Goal: Task Accomplishment & Management: Manage account settings

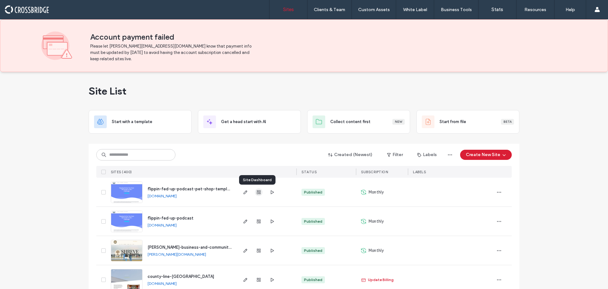
click at [257, 193] on use "button" at bounding box center [259, 192] width 4 height 4
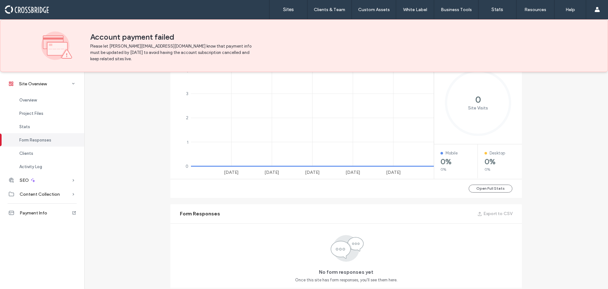
scroll to position [114, 0]
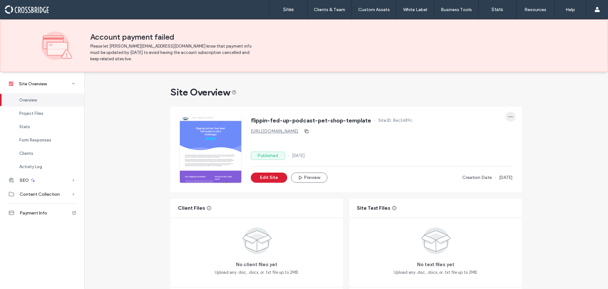
click at [506, 117] on span "button" at bounding box center [511, 117] width 10 height 10
click at [490, 156] on div "Reset Site" at bounding box center [485, 157] width 56 height 12
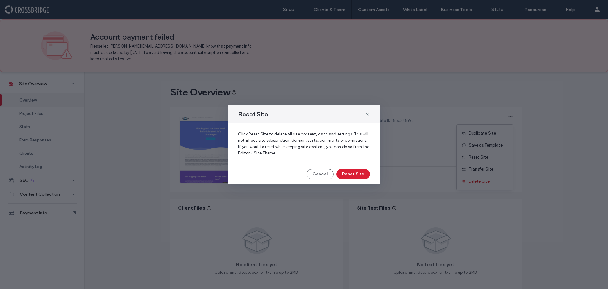
click at [323, 175] on button "Cancel" at bounding box center [320, 174] width 27 height 10
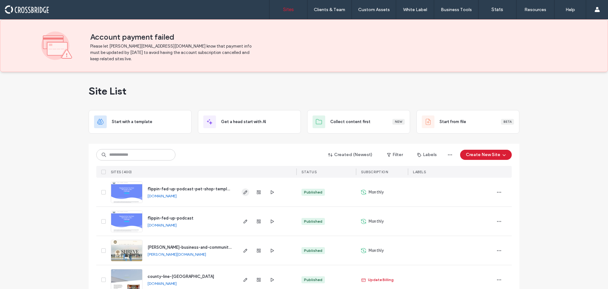
click at [245, 191] on use "button" at bounding box center [246, 192] width 4 height 4
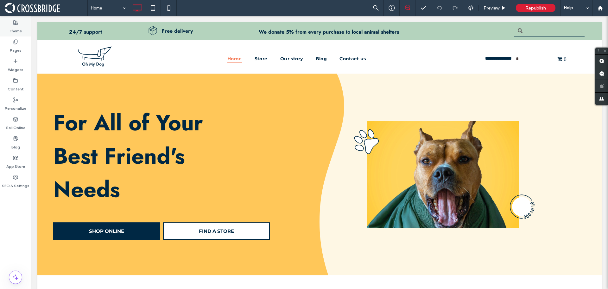
click at [6, 20] on div "Theme" at bounding box center [15, 26] width 31 height 19
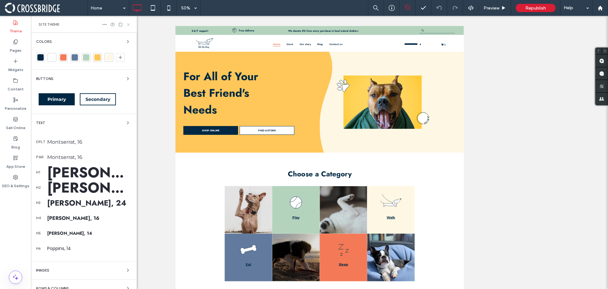
click at [128, 22] on icon at bounding box center [128, 24] width 5 height 5
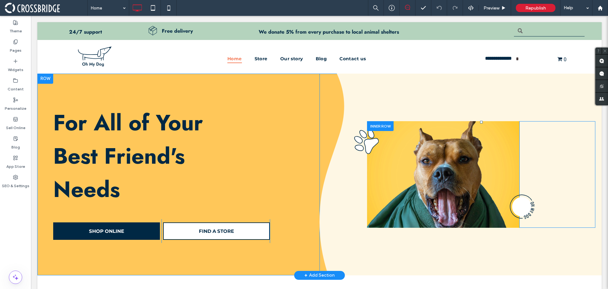
click at [435, 161] on div "Click To Paste" at bounding box center [443, 174] width 152 height 106
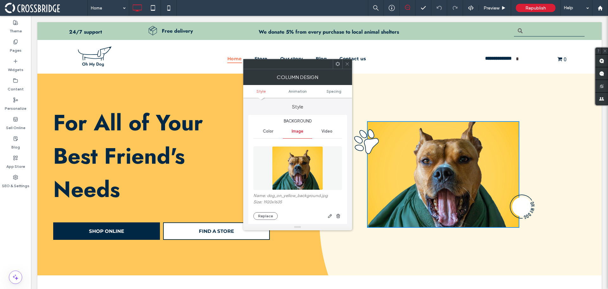
click at [300, 161] on img at bounding box center [297, 168] width 51 height 44
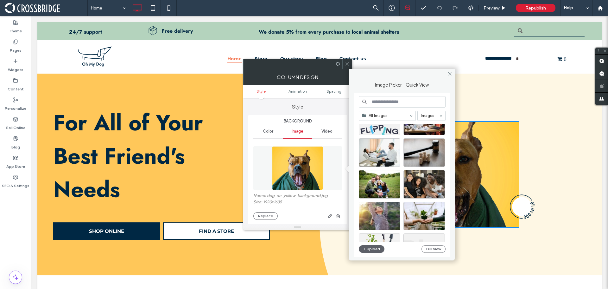
scroll to position [190, 0]
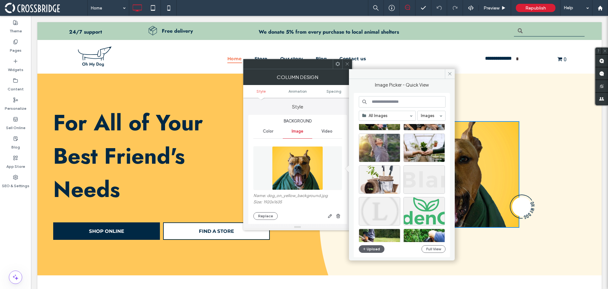
click at [347, 63] on icon at bounding box center [347, 63] width 5 height 5
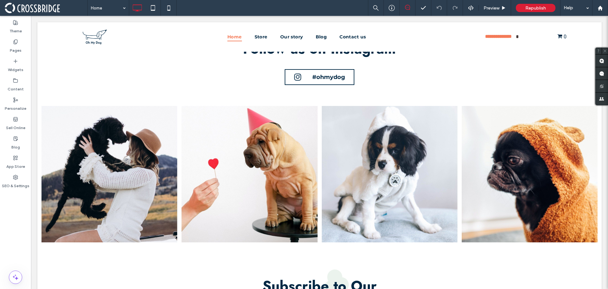
scroll to position [1417, 0]
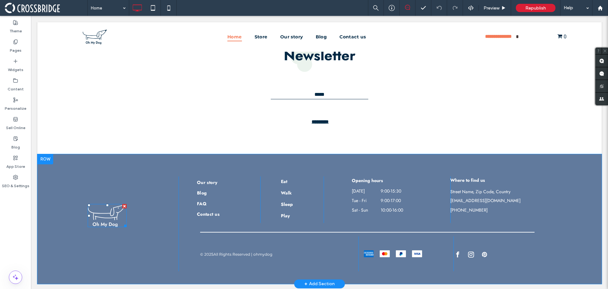
click at [108, 217] on img at bounding box center [107, 215] width 39 height 23
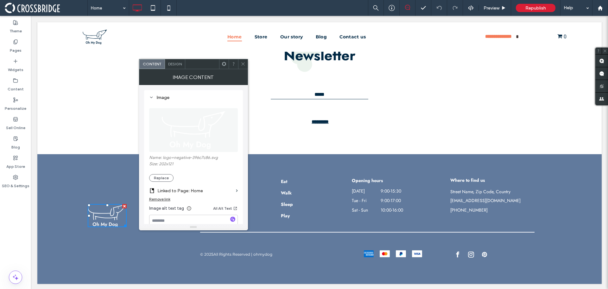
click at [181, 141] on img at bounding box center [193, 130] width 65 height 44
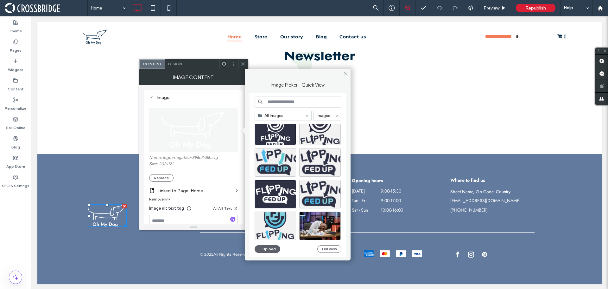
scroll to position [32, 0]
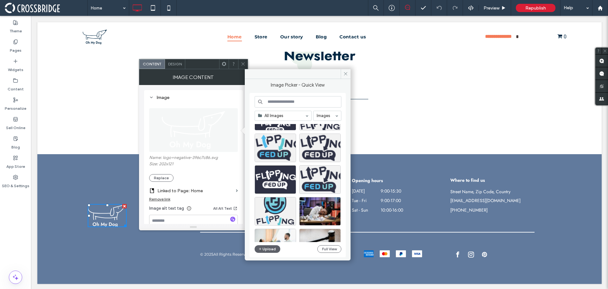
click at [244, 68] on span at bounding box center [243, 64] width 5 height 10
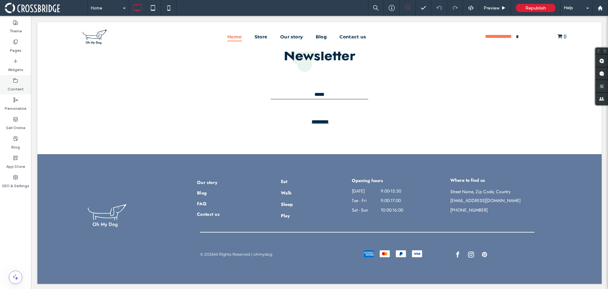
click at [15, 81] on icon at bounding box center [15, 80] width 5 height 5
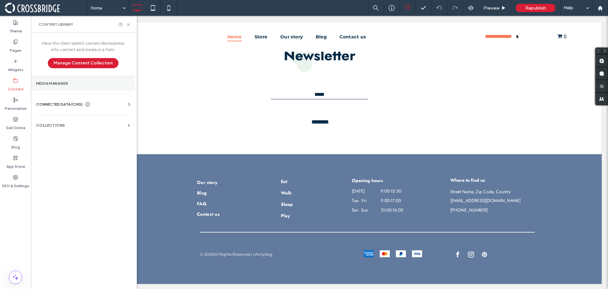
click at [61, 83] on label "Media Manager" at bounding box center [83, 83] width 94 height 4
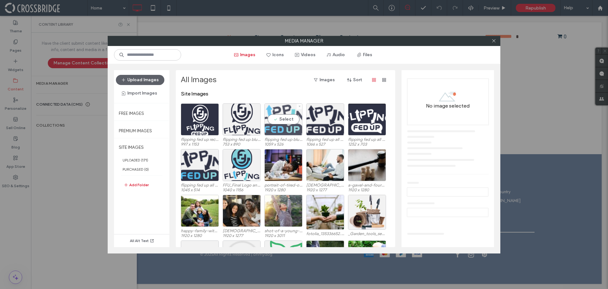
click at [287, 118] on div "Select" at bounding box center [284, 119] width 38 height 32
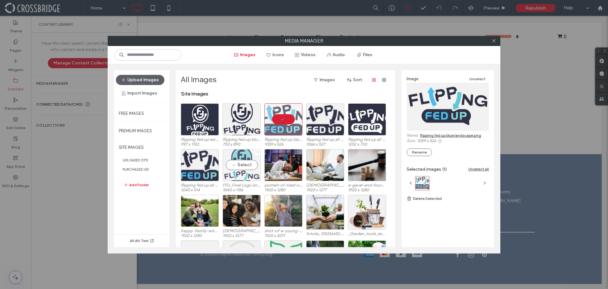
click at [244, 166] on div "Select" at bounding box center [242, 165] width 38 height 32
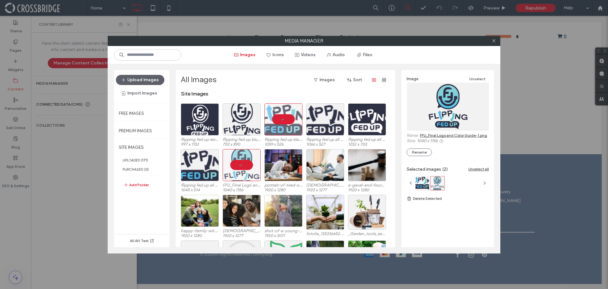
click at [468, 135] on link "FFU_Final Logo and Color Guide-1.png" at bounding box center [453, 135] width 67 height 5
click at [140, 78] on button "Upload Images" at bounding box center [140, 80] width 48 height 10
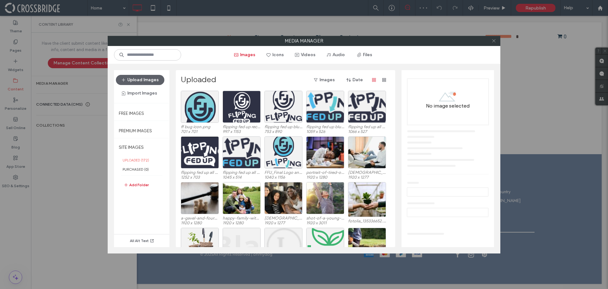
click at [494, 41] on use at bounding box center [493, 40] width 3 height 3
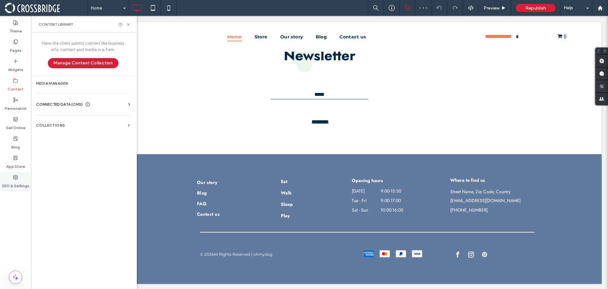
click at [18, 175] on div "SEO & Settings" at bounding box center [15, 181] width 31 height 19
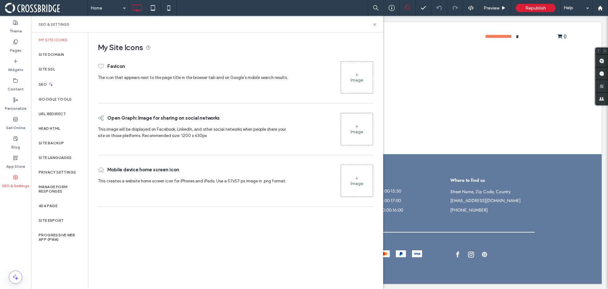
click at [346, 84] on div "Image" at bounding box center [357, 77] width 32 height 30
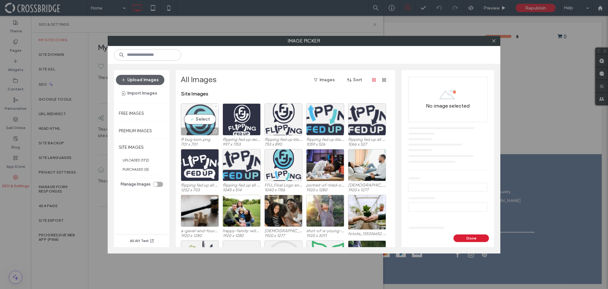
click at [208, 122] on div "Select" at bounding box center [200, 119] width 38 height 32
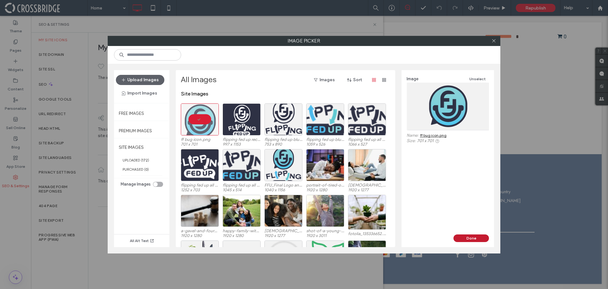
click at [471, 237] on button "Done" at bounding box center [471, 238] width 35 height 8
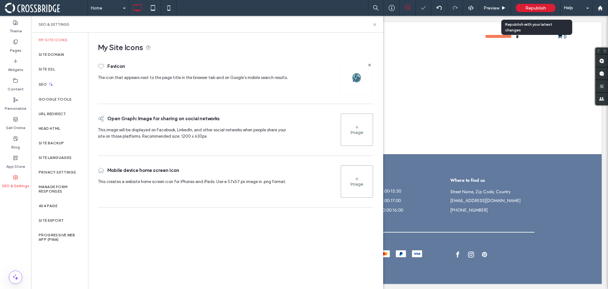
click at [537, 8] on span "Republish" at bounding box center [536, 7] width 21 height 5
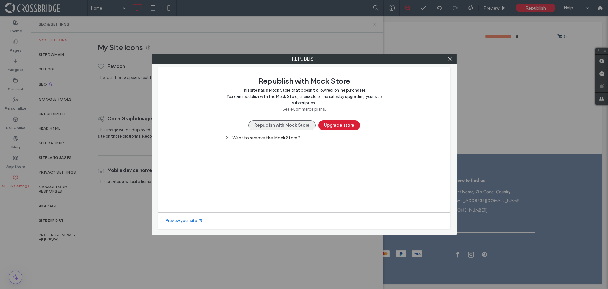
click at [299, 127] on button "Republish with Mock Store" at bounding box center [281, 125] width 67 height 10
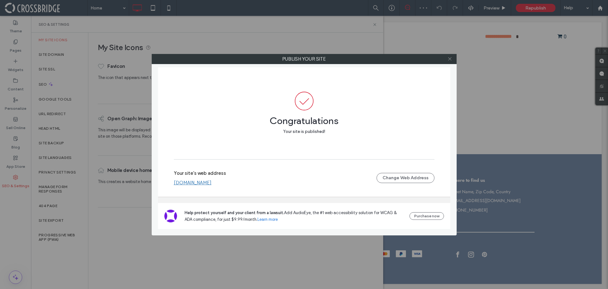
click at [451, 58] on use at bounding box center [449, 58] width 3 height 3
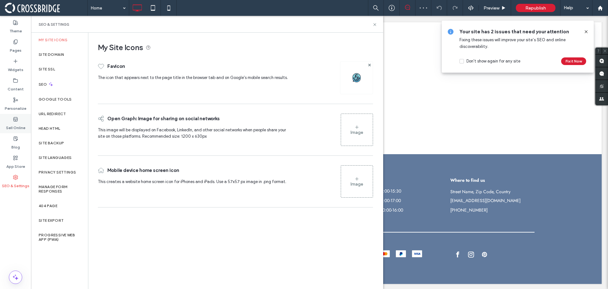
click at [8, 118] on div "Sell Online" at bounding box center [15, 123] width 31 height 19
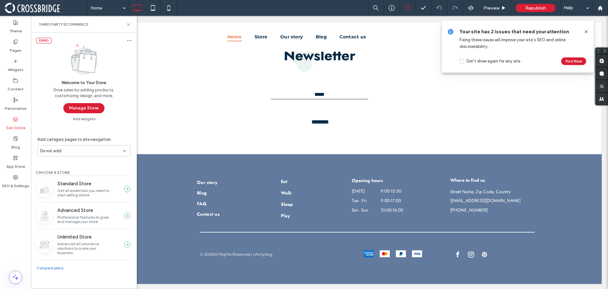
click at [128, 43] on icon at bounding box center [129, 40] width 5 height 5
click at [147, 47] on div "Remove store" at bounding box center [151, 50] width 53 height 11
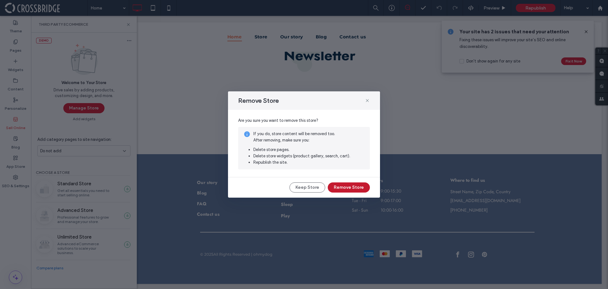
click at [340, 185] on button "Remove Store" at bounding box center [349, 187] width 42 height 10
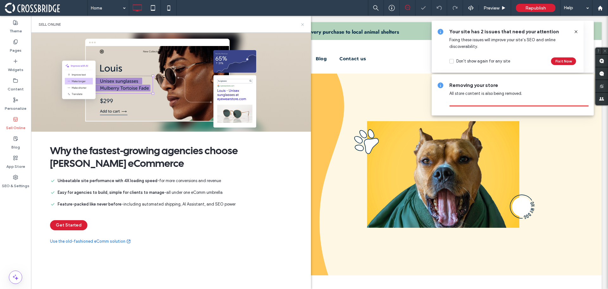
scroll to position [0, 0]
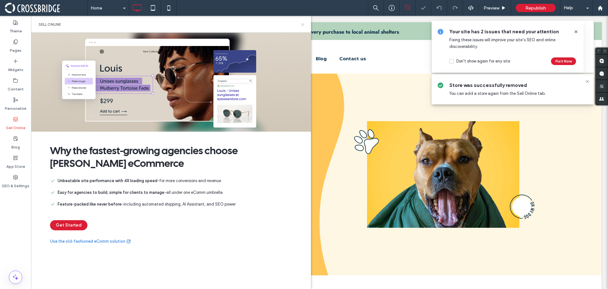
click at [301, 23] on icon at bounding box center [302, 24] width 5 height 5
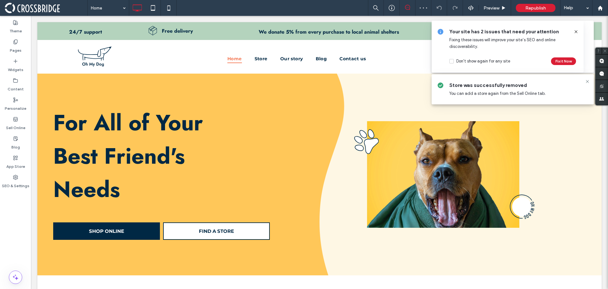
click at [578, 31] on icon at bounding box center [576, 31] width 5 height 5
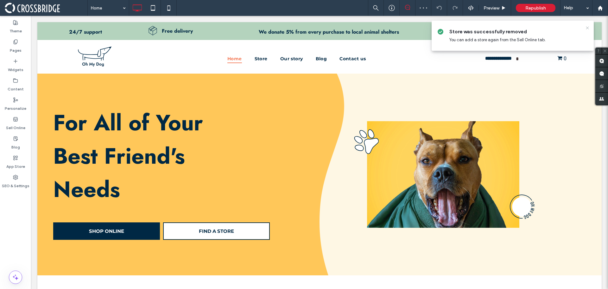
click at [588, 28] on use at bounding box center [587, 27] width 3 height 3
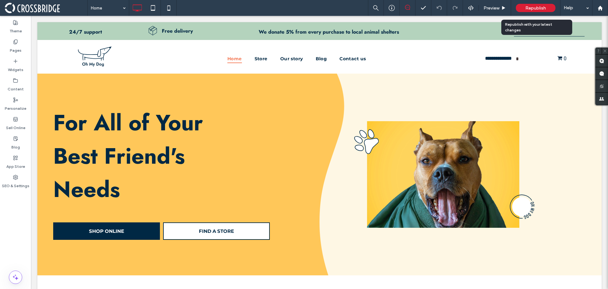
click at [533, 5] on span "Republish" at bounding box center [536, 7] width 21 height 5
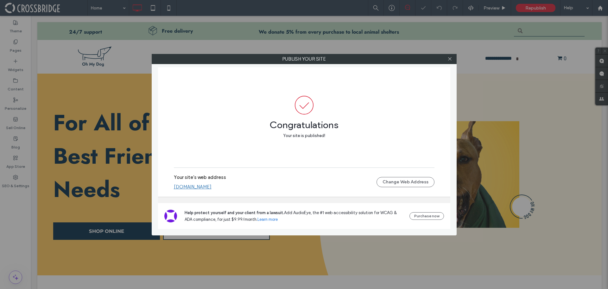
click at [212, 184] on link "[DOMAIN_NAME]" at bounding box center [193, 187] width 38 height 6
click at [448, 62] on span at bounding box center [450, 59] width 5 height 10
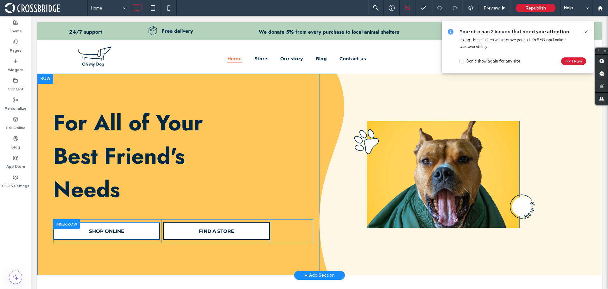
click at [104, 236] on span "SHOP ONLINE" at bounding box center [106, 231] width 35 height 16
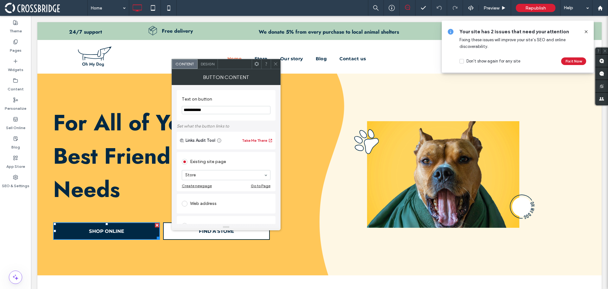
click at [208, 64] on span "Design" at bounding box center [208, 63] width 14 height 5
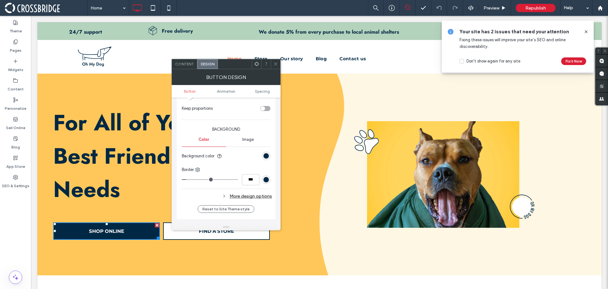
scroll to position [158, 0]
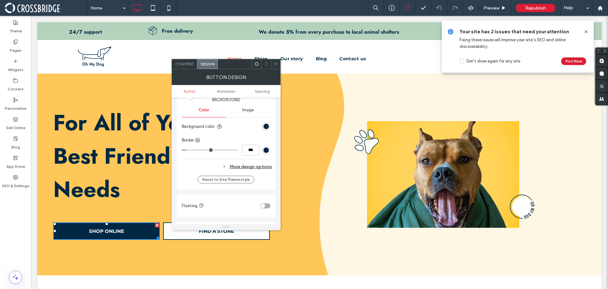
click at [250, 165] on div "More design options" at bounding box center [227, 166] width 90 height 9
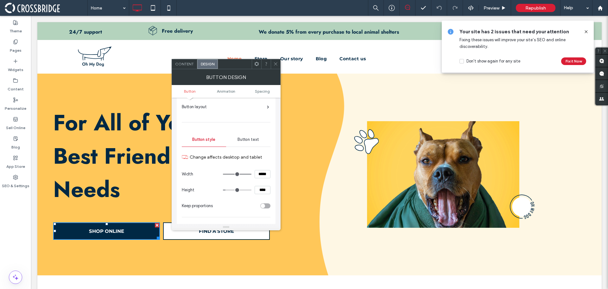
scroll to position [0, 0]
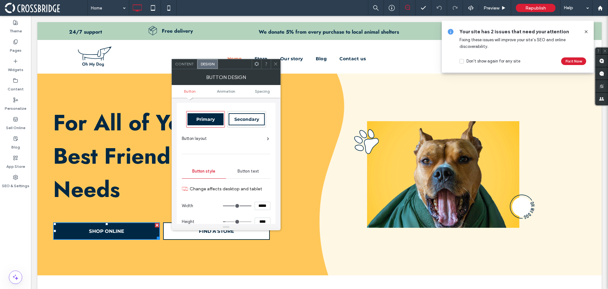
click at [246, 139] on div "Button layout" at bounding box center [225, 138] width 87 height 6
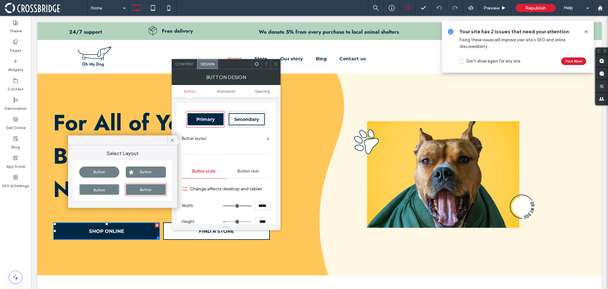
click at [150, 171] on div "Button" at bounding box center [146, 171] width 40 height 11
type input "*"
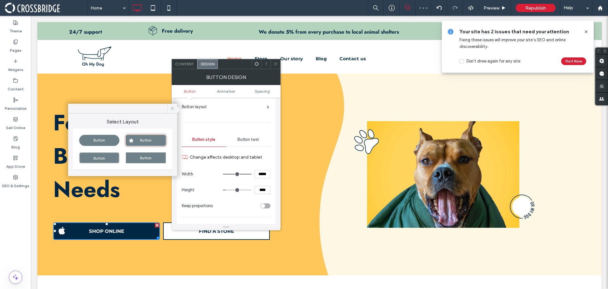
click at [174, 109] on icon at bounding box center [172, 108] width 6 height 6
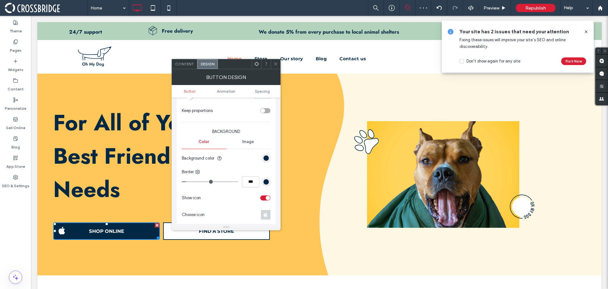
scroll to position [158, 0]
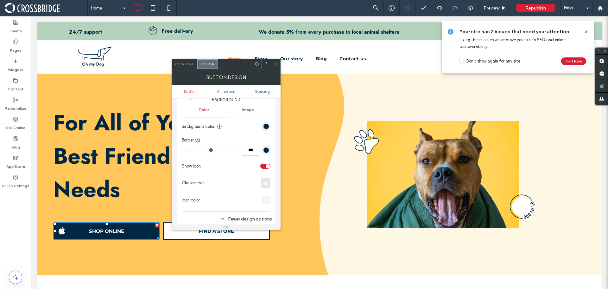
click at [267, 183] on icon at bounding box center [266, 182] width 4 height 5
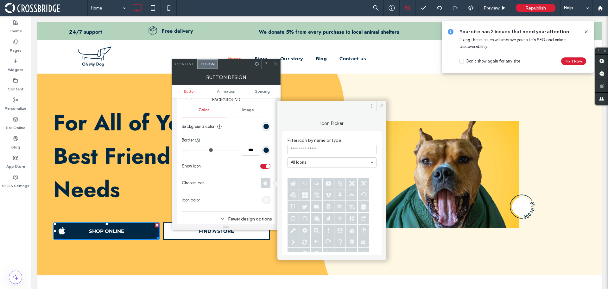
click at [250, 113] on div "Image" at bounding box center [248, 110] width 44 height 14
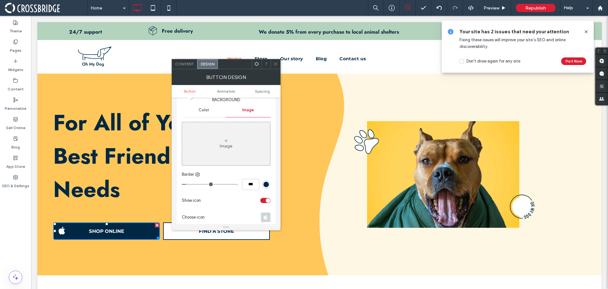
click at [244, 140] on div "Image" at bounding box center [226, 144] width 88 height 42
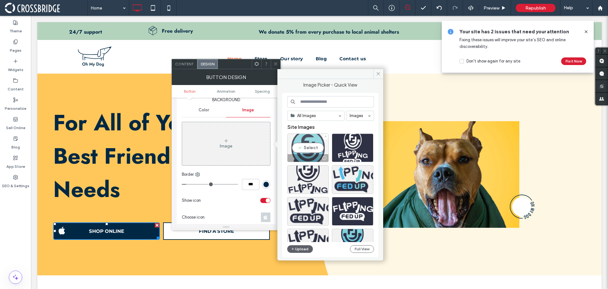
click at [306, 150] on div "Select" at bounding box center [307, 147] width 41 height 29
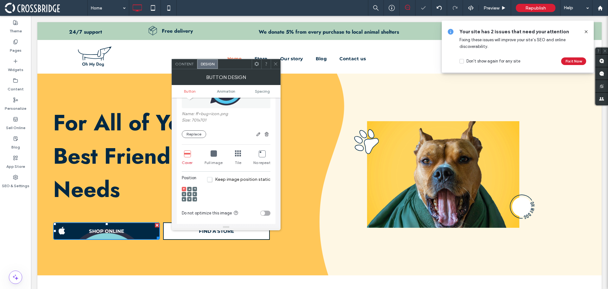
scroll to position [222, 0]
click at [215, 160] on span "Full image" at bounding box center [214, 160] width 18 height 6
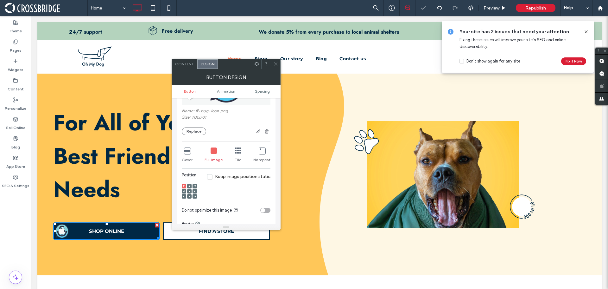
click at [214, 156] on div "Full image" at bounding box center [214, 155] width 18 height 20
click at [195, 189] on span at bounding box center [195, 191] width 2 height 4
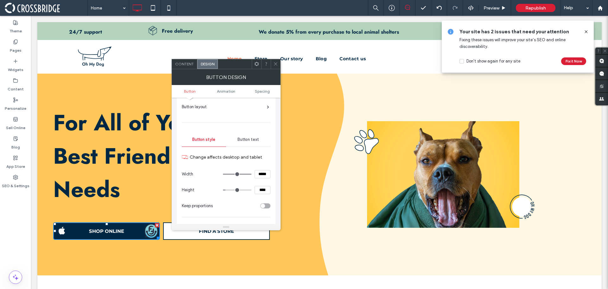
scroll to position [0, 0]
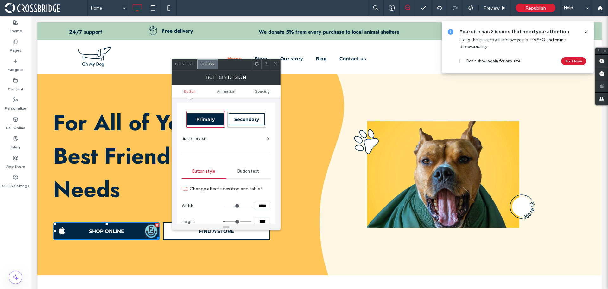
click at [242, 139] on div "Button layout" at bounding box center [225, 138] width 87 height 6
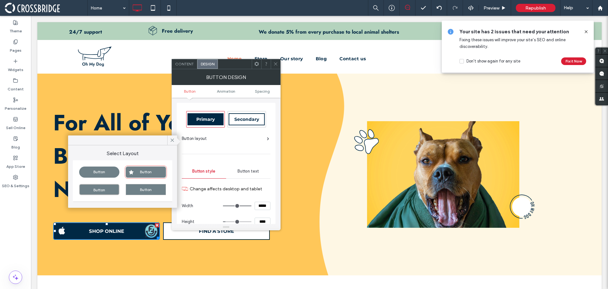
click at [108, 186] on div "Button" at bounding box center [99, 189] width 40 height 11
click at [171, 140] on icon at bounding box center [172, 140] width 6 height 6
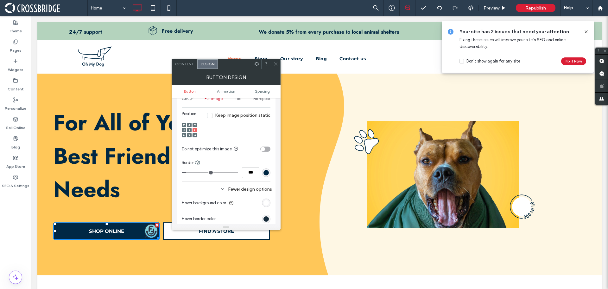
scroll to position [285, 0]
click at [264, 174] on div at bounding box center [266, 170] width 9 height 9
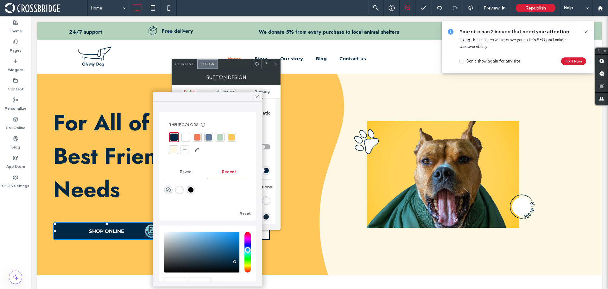
click at [264, 173] on div "rgb(0, 40, 68)" at bounding box center [266, 170] width 9 height 9
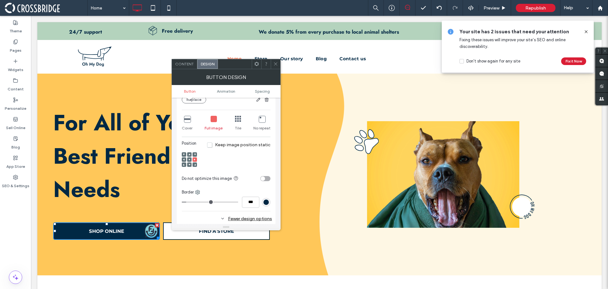
scroll to position [158, 0]
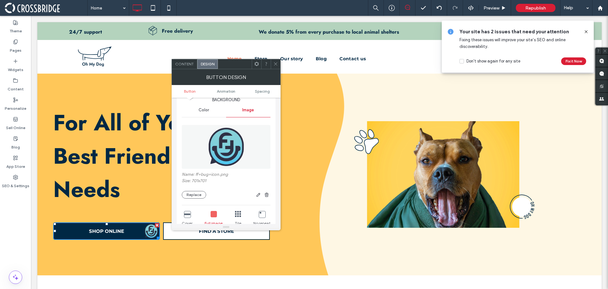
click at [200, 113] on div "Color" at bounding box center [204, 110] width 44 height 14
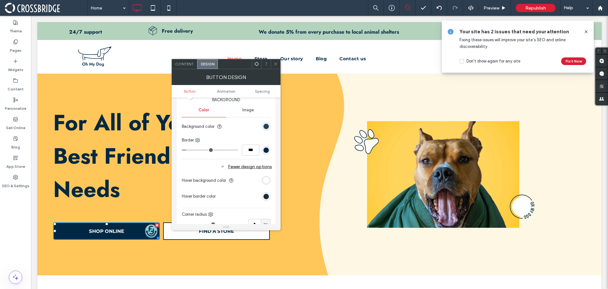
click at [265, 125] on div "rgb(0, 40, 68)" at bounding box center [266, 126] width 5 height 5
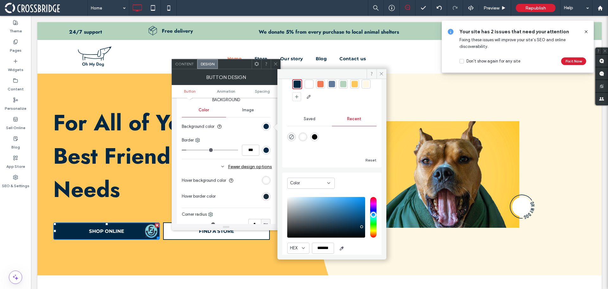
scroll to position [51, 0]
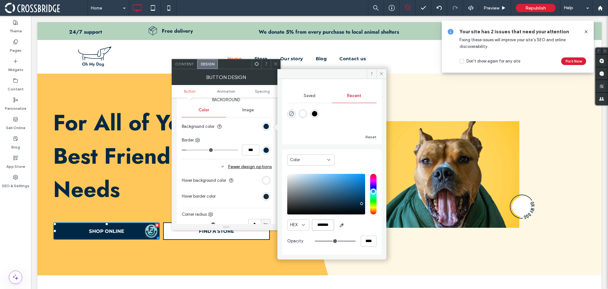
click at [328, 222] on input "*******" at bounding box center [323, 224] width 22 height 11
paste input "color picker textbox"
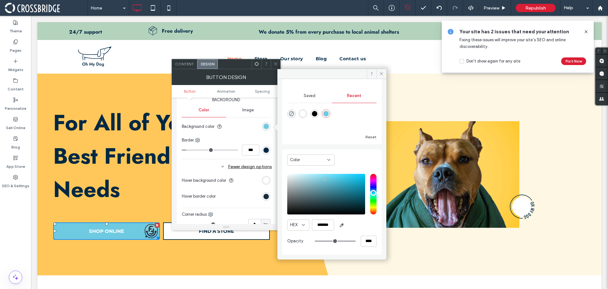
click at [306, 103] on div "Reset" at bounding box center [331, 122] width 89 height 38
click at [305, 101] on div "Saved" at bounding box center [309, 96] width 45 height 14
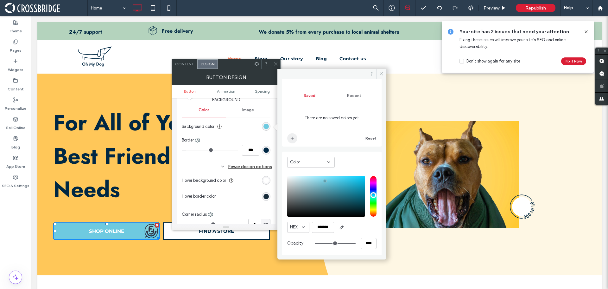
click at [294, 133] on span "add color" at bounding box center [292, 138] width 10 height 10
click at [350, 94] on span "Recent" at bounding box center [354, 95] width 14 height 5
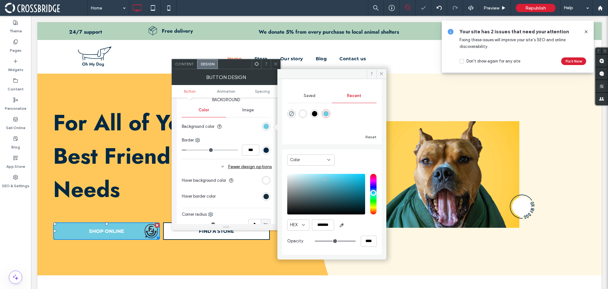
click at [316, 112] on div "rgba(0, 0, 0, 1)" at bounding box center [314, 113] width 5 height 5
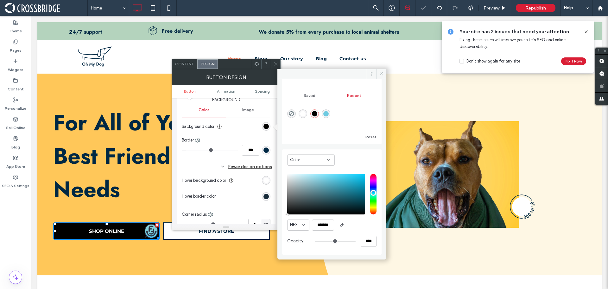
click at [306, 92] on div "Saved" at bounding box center [309, 96] width 45 height 14
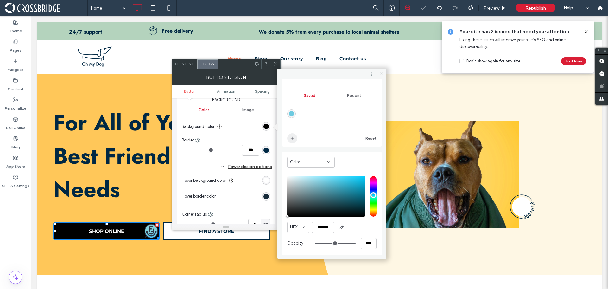
click at [290, 139] on icon "add color" at bounding box center [292, 138] width 5 height 5
click at [351, 99] on div "Recent" at bounding box center [354, 96] width 45 height 14
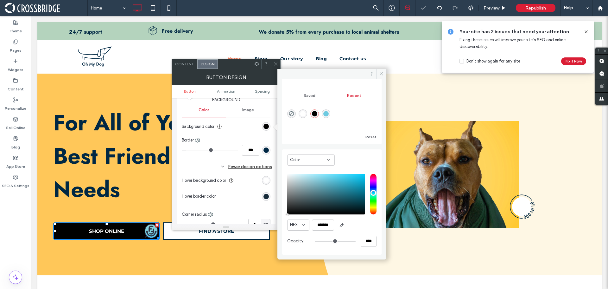
click at [303, 114] on div "rgba(255, 255, 255, 1)" at bounding box center [302, 113] width 5 height 5
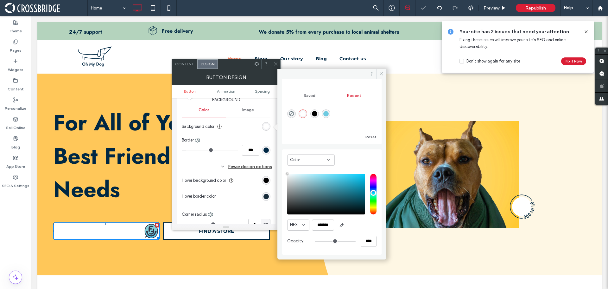
click at [305, 96] on span "Saved" at bounding box center [310, 95] width 12 height 5
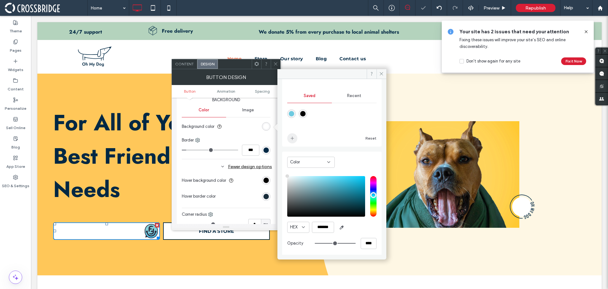
click at [294, 136] on icon "add color" at bounding box center [292, 138] width 5 height 5
click at [349, 98] on span "Recent" at bounding box center [354, 95] width 14 height 5
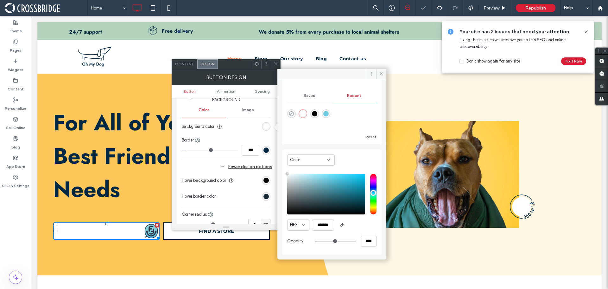
click at [291, 113] on icon "rgba(0, 0, 0, 0)" at bounding box center [291, 113] width 5 height 5
type input "*******"
type input "*"
type input "**"
click at [308, 91] on div "Saved" at bounding box center [309, 96] width 45 height 14
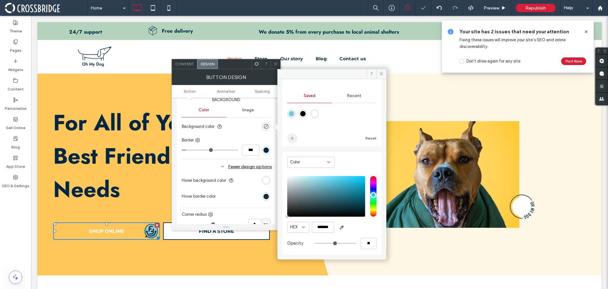
click at [293, 139] on icon "add color" at bounding box center [292, 138] width 5 height 5
click at [289, 113] on div "rgba(110,202,224,1)" at bounding box center [291, 113] width 5 height 5
type input "*******"
type input "***"
type input "****"
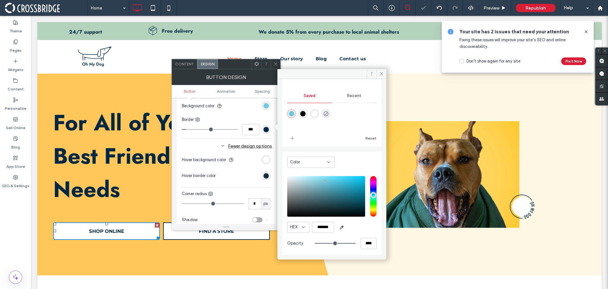
scroll to position [190, 0]
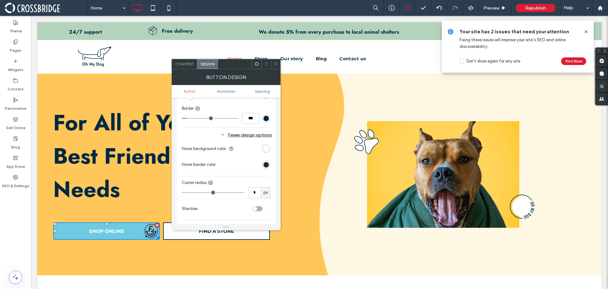
click at [266, 119] on div "rgb(0, 40, 68)" at bounding box center [266, 118] width 5 height 5
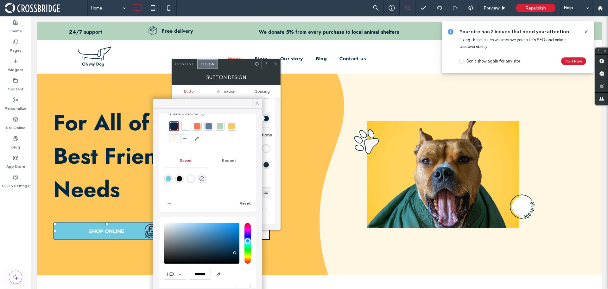
scroll to position [34, 0]
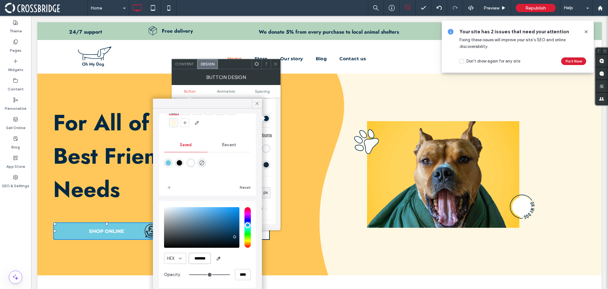
click at [198, 255] on input "*******" at bounding box center [200, 257] width 22 height 11
paste input "color picker textbox"
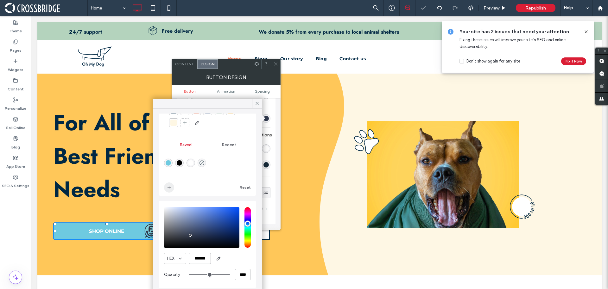
type input "*******"
click at [172, 183] on span "add color" at bounding box center [169, 187] width 10 height 10
click at [256, 103] on icon at bounding box center [257, 103] width 6 height 6
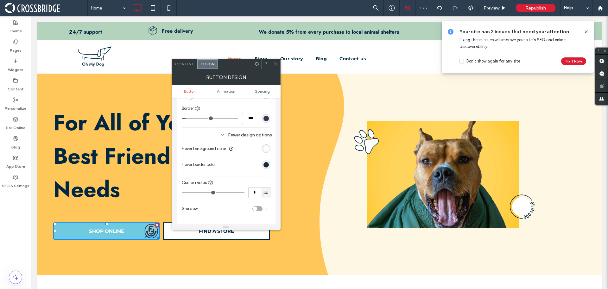
click at [274, 66] on span at bounding box center [275, 64] width 5 height 10
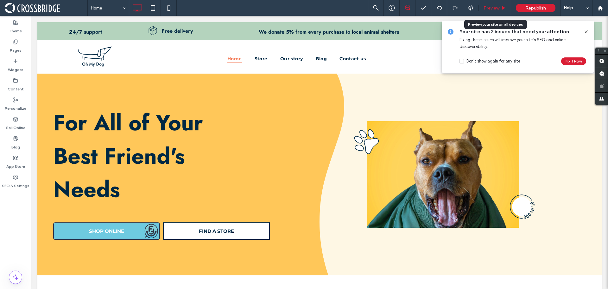
click at [487, 9] on span "Preview" at bounding box center [492, 7] width 16 height 5
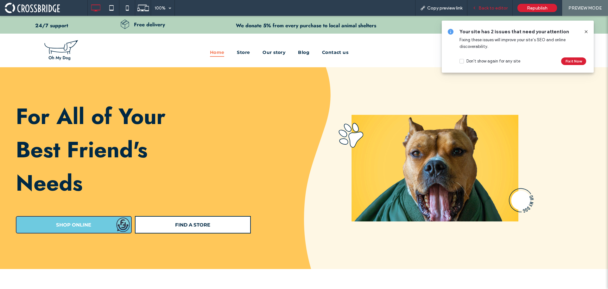
click at [495, 8] on span "Back to editor" at bounding box center [493, 7] width 29 height 5
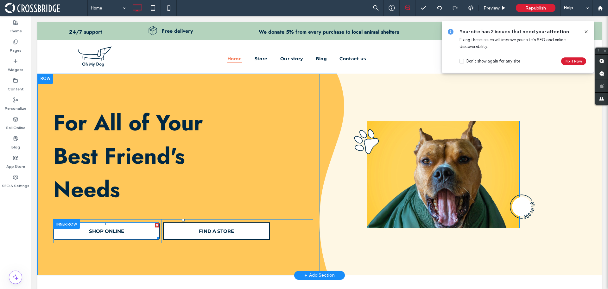
click at [103, 237] on link "SHOP ONLINE" at bounding box center [106, 230] width 107 height 17
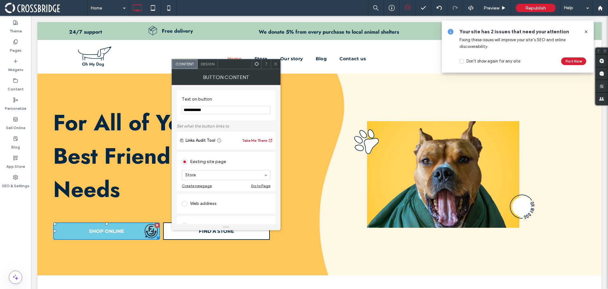
click at [277, 63] on use at bounding box center [275, 63] width 3 height 3
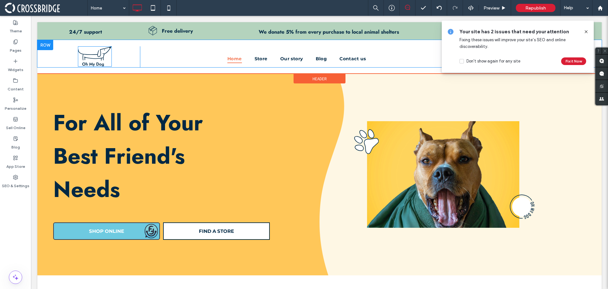
click at [86, 57] on img at bounding box center [95, 56] width 34 height 20
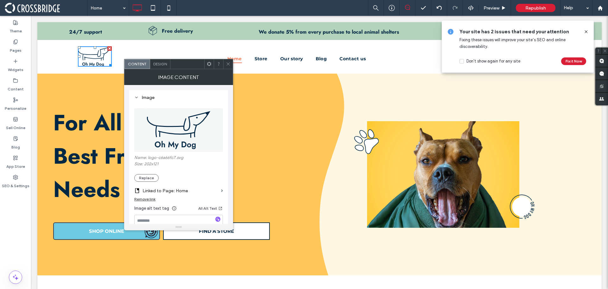
drag, startPoint x: 169, startPoint y: 140, endPoint x: 188, endPoint y: 171, distance: 36.5
click at [169, 140] on img at bounding box center [178, 130] width 65 height 44
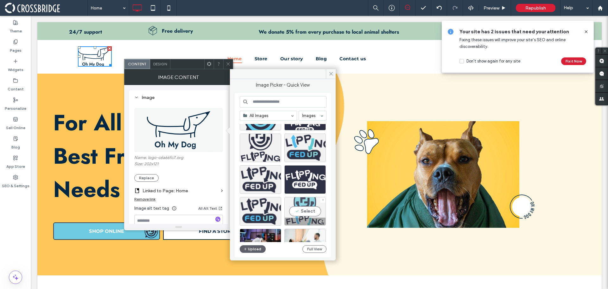
scroll to position [63, 0]
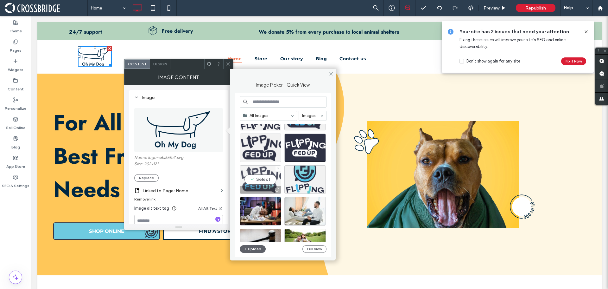
click at [264, 181] on div "Select" at bounding box center [260, 179] width 41 height 29
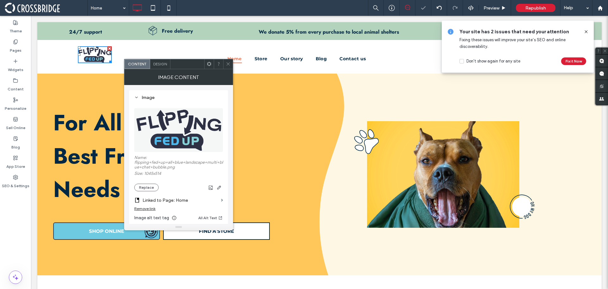
click at [231, 61] on div at bounding box center [228, 64] width 10 height 10
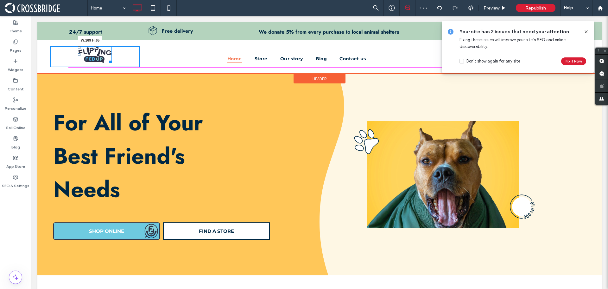
drag, startPoint x: 109, startPoint y: 60, endPoint x: 150, endPoint y: 81, distance: 46.8
click at [112, 63] on div at bounding box center [109, 60] width 5 height 5
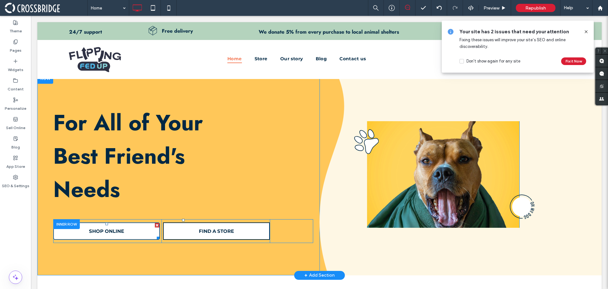
click at [130, 234] on link "SHOP ONLINE" at bounding box center [106, 230] width 107 height 17
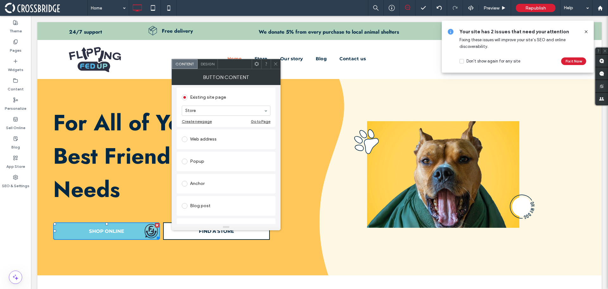
scroll to position [123, 0]
click at [209, 68] on div "Design" at bounding box center [208, 64] width 20 height 10
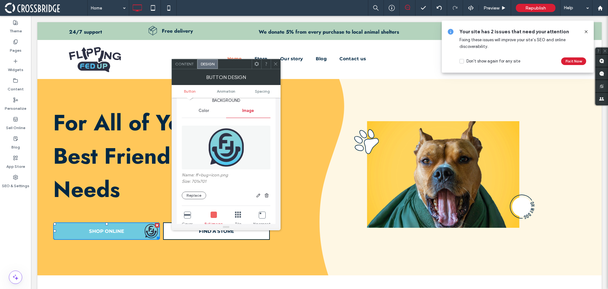
scroll to position [158, 0]
click at [205, 108] on span "Color" at bounding box center [204, 109] width 10 height 5
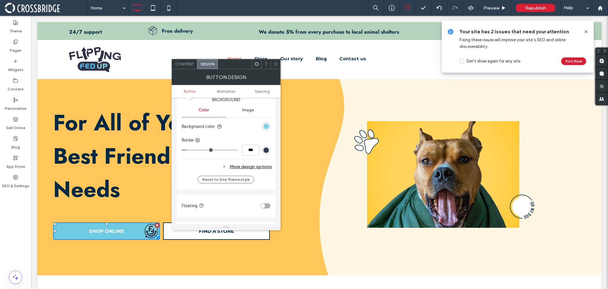
click at [266, 126] on div "rgb(110, 202, 224)" at bounding box center [266, 126] width 5 height 5
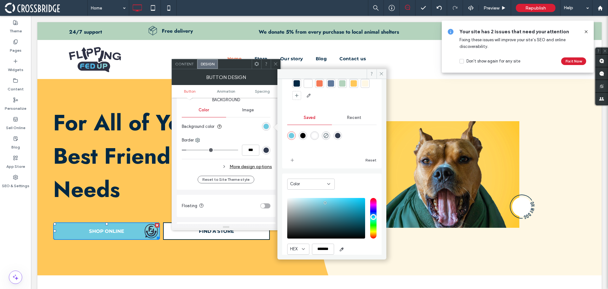
scroll to position [53, 0]
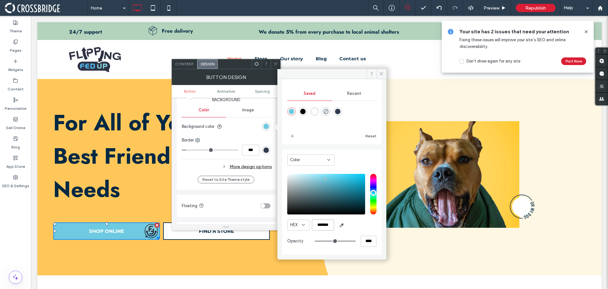
click at [325, 224] on input "*******" at bounding box center [323, 224] width 22 height 11
paste input "color picker textbox"
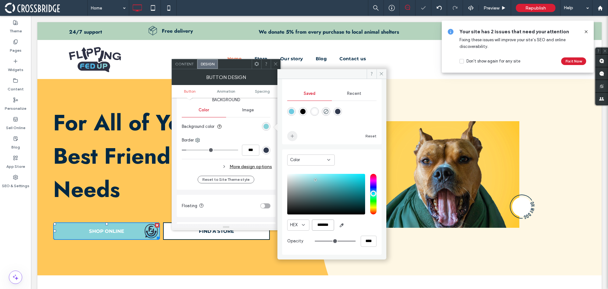
type input "*******"
click at [294, 132] on span "add color" at bounding box center [292, 136] width 10 height 10
click at [274, 64] on icon at bounding box center [275, 63] width 5 height 5
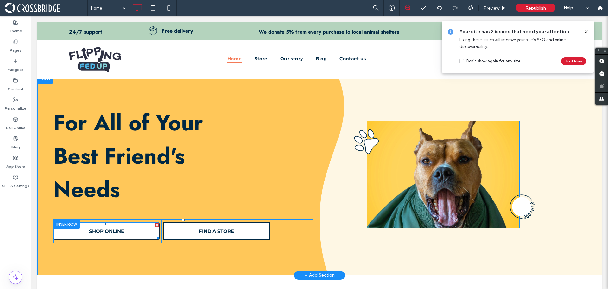
click at [111, 229] on span "SHOP ONLINE" at bounding box center [107, 231] width 40 height 12
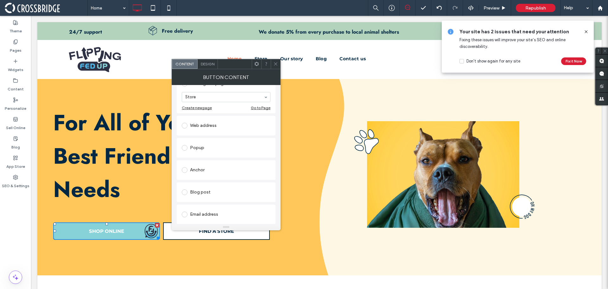
scroll to position [0, 0]
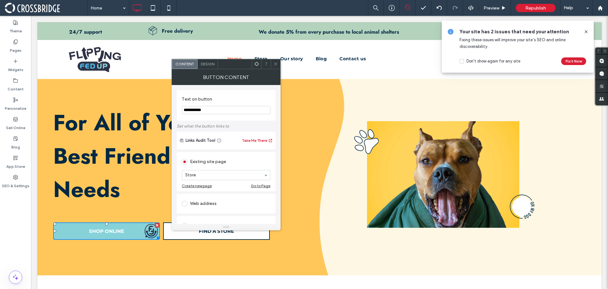
click at [211, 67] on div "Design" at bounding box center [208, 64] width 20 height 10
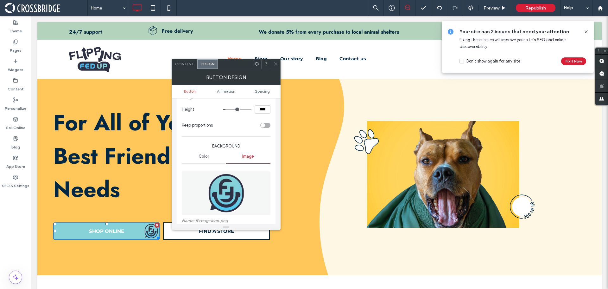
scroll to position [127, 0]
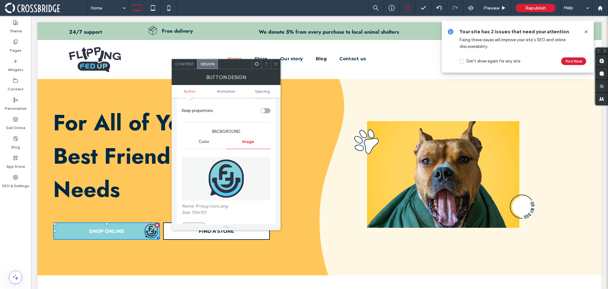
click at [203, 141] on span "Color" at bounding box center [204, 141] width 10 height 5
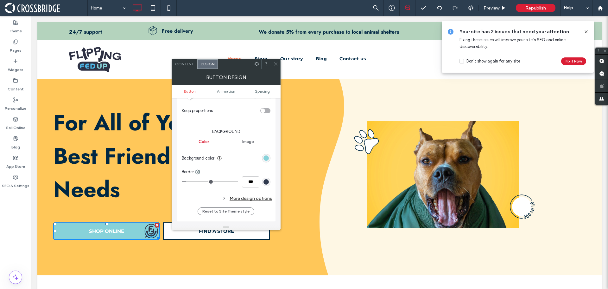
click at [264, 157] on div "rgb(135, 210, 217)" at bounding box center [266, 157] width 5 height 5
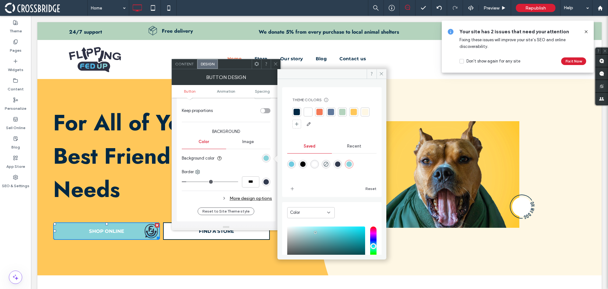
scroll to position [53, 0]
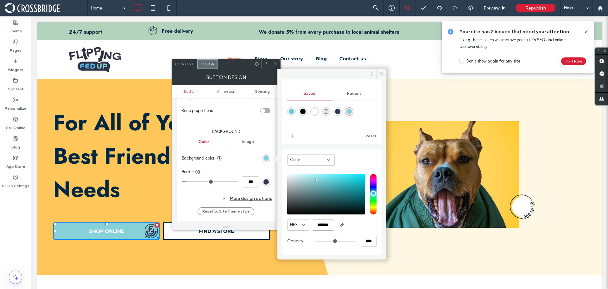
click at [324, 228] on input "*******" at bounding box center [323, 224] width 22 height 11
paste input "color picker textbox"
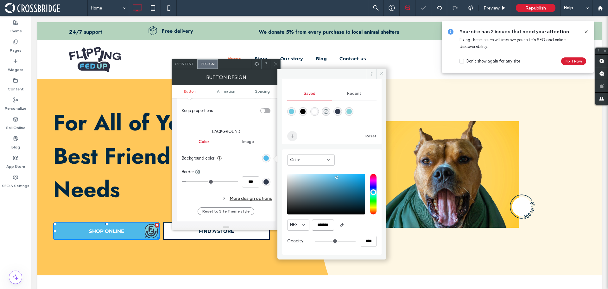
type input "*******"
click at [294, 133] on icon "add color" at bounding box center [292, 135] width 5 height 5
click at [276, 62] on icon at bounding box center [275, 63] width 5 height 5
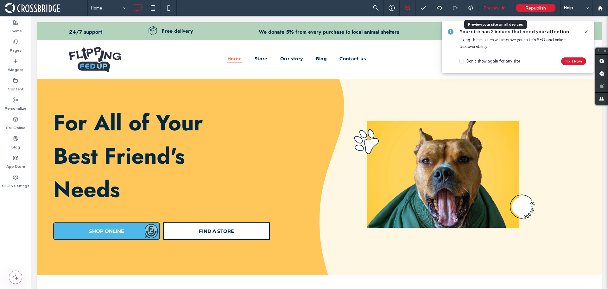
click at [498, 10] on span "Preview" at bounding box center [492, 7] width 16 height 5
